Goal: Check status: Check status

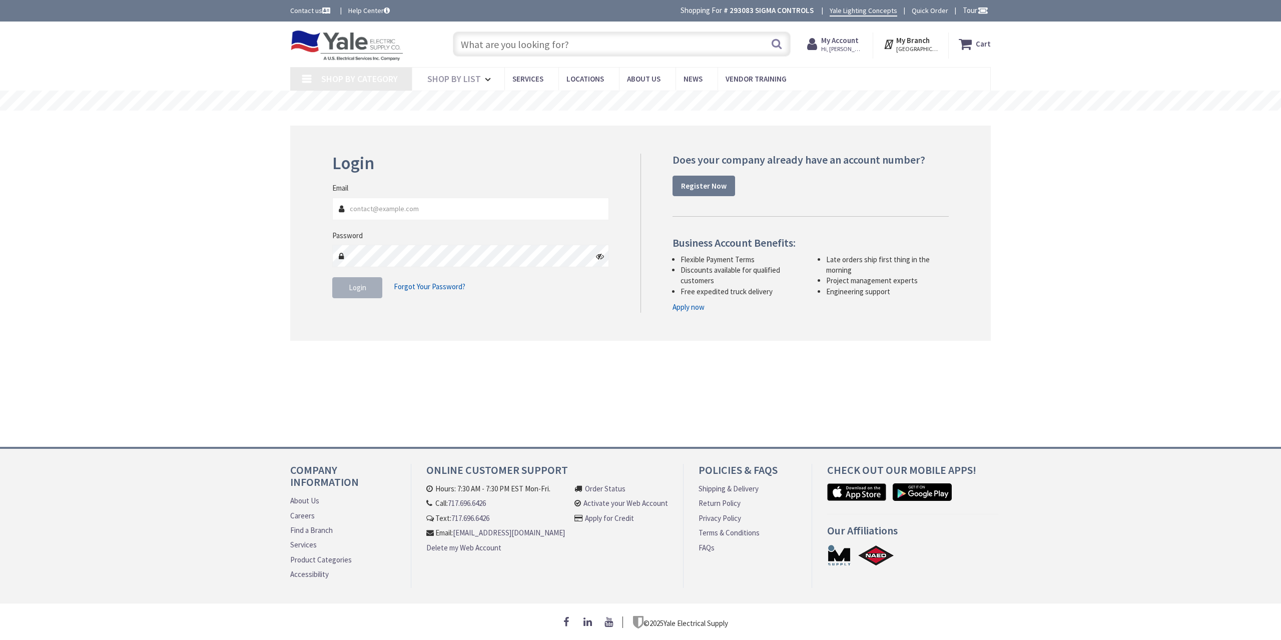
type input "[EMAIL_ADDRESS][DOMAIN_NAME]"
click at [373, 292] on button "Login" at bounding box center [357, 287] width 50 height 21
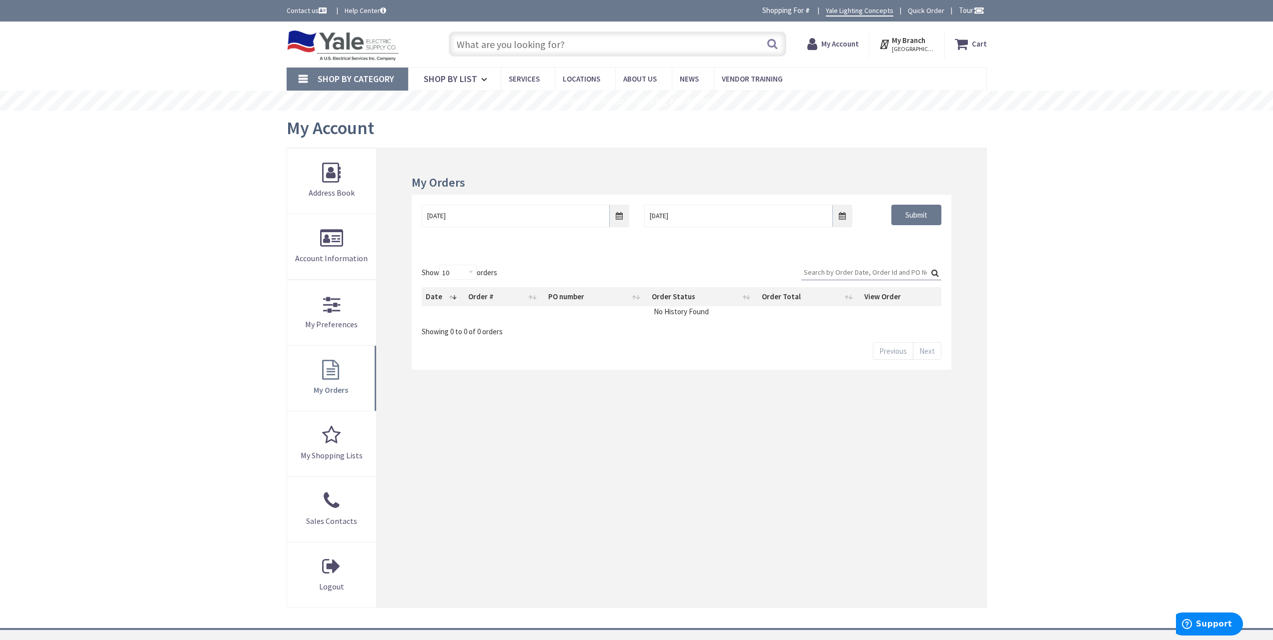
type input "Tareyton Dr, Langhorne, PA 19047, USA"
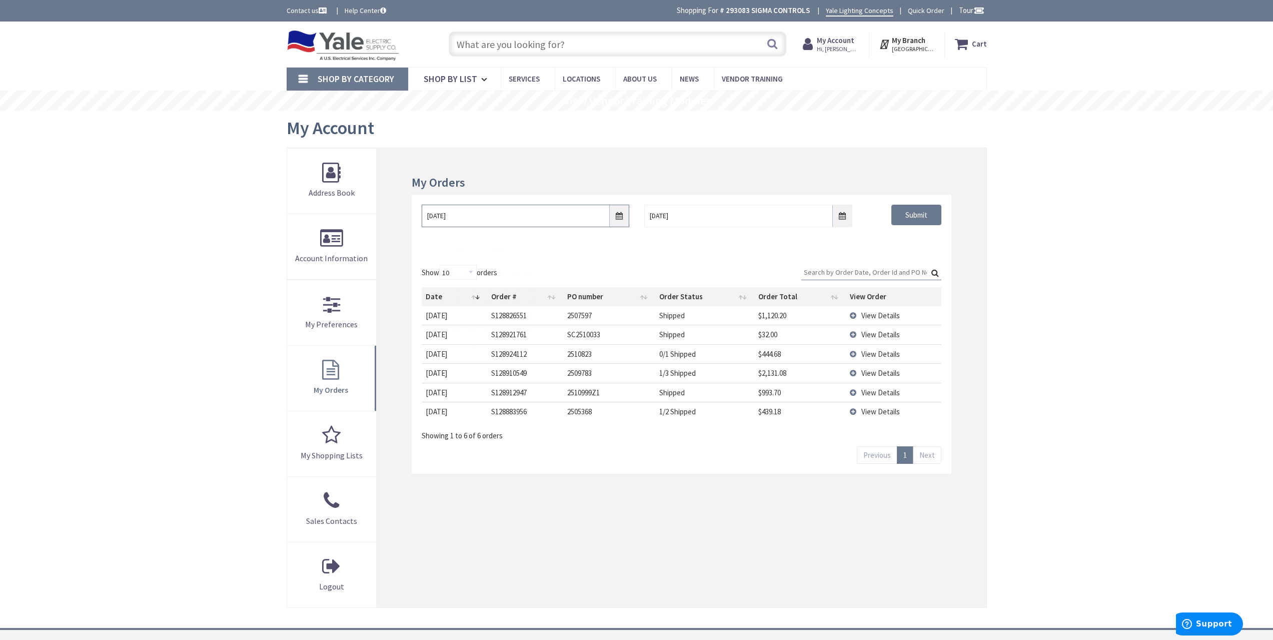
click at [616, 217] on input "9/29/2025" at bounding box center [526, 216] width 208 height 23
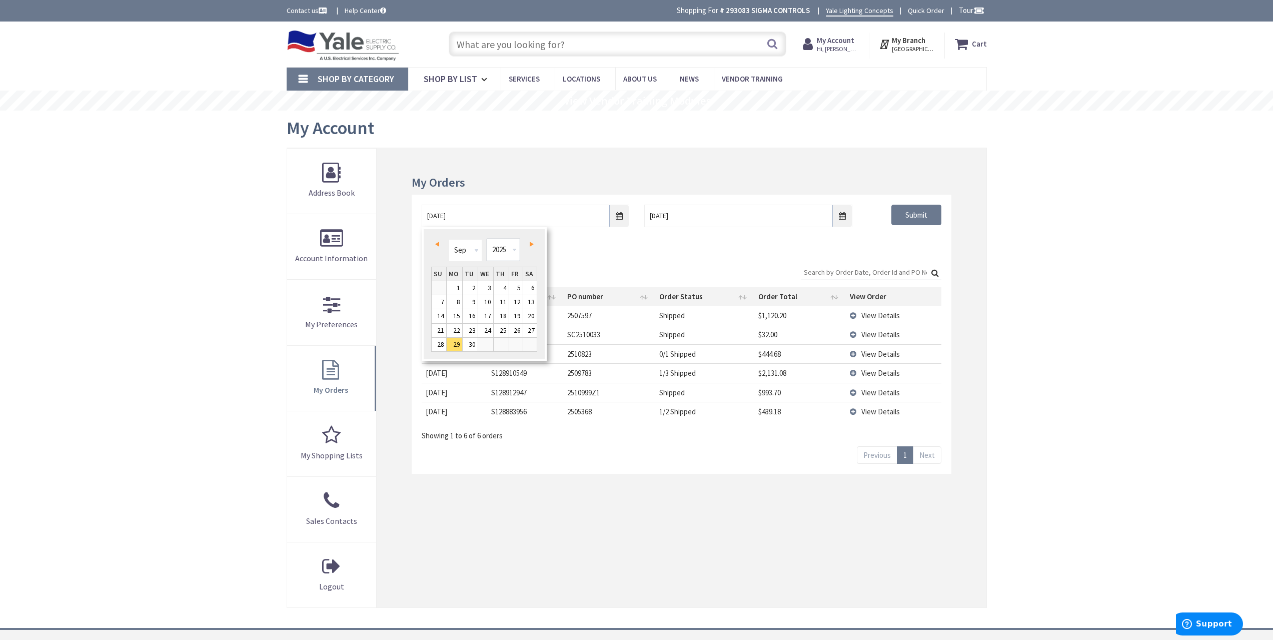
click at [501, 248] on select "1980 1981 1982 1983 1984 1985 1986 1987 1988 1989 1990 1991 1992 1993 1994 1995…" at bounding box center [504, 250] width 34 height 23
type input "09/28/2021"
click at [883, 242] on div "09/28/2021 10/6/2025 Submit" at bounding box center [681, 225] width 539 height 60
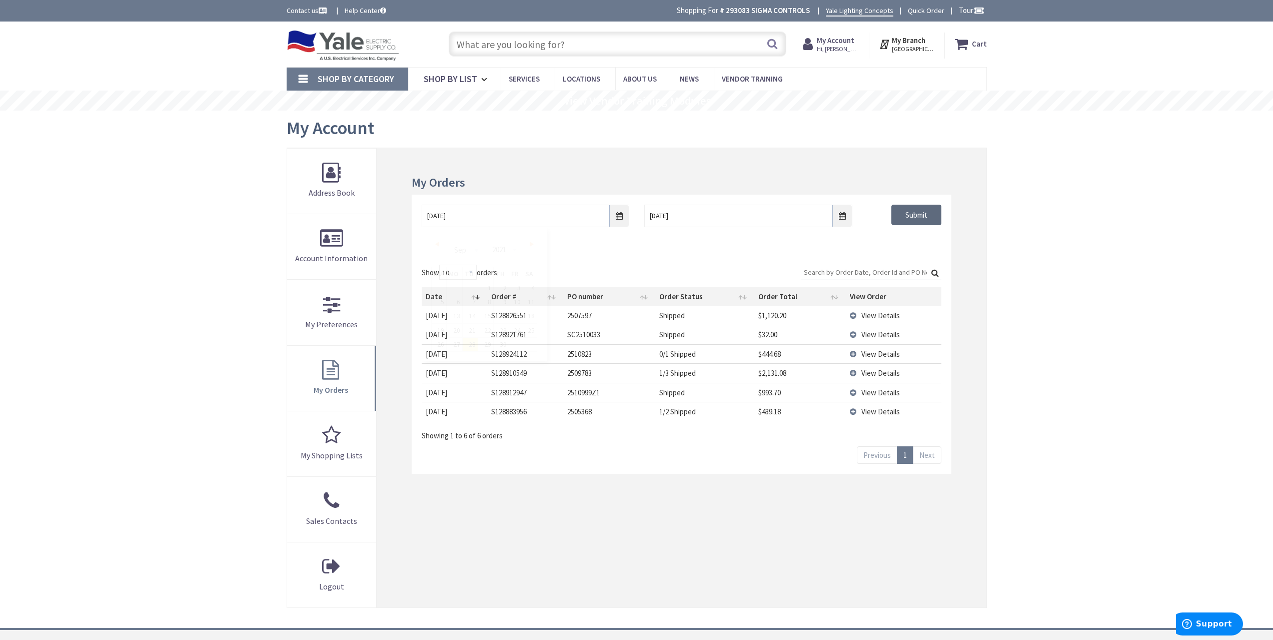
click at [904, 222] on input "Submit" at bounding box center [917, 215] width 50 height 21
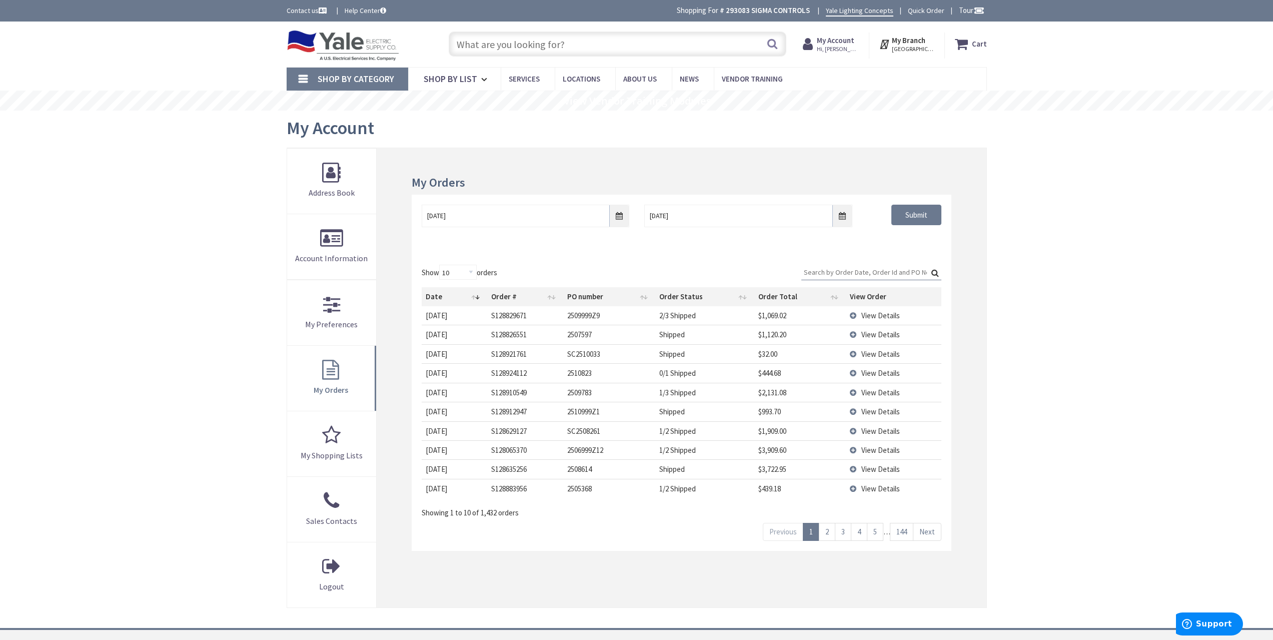
click at [866, 317] on span "View Details" at bounding box center [881, 316] width 39 height 10
